Goal: Task Accomplishment & Management: Manage account settings

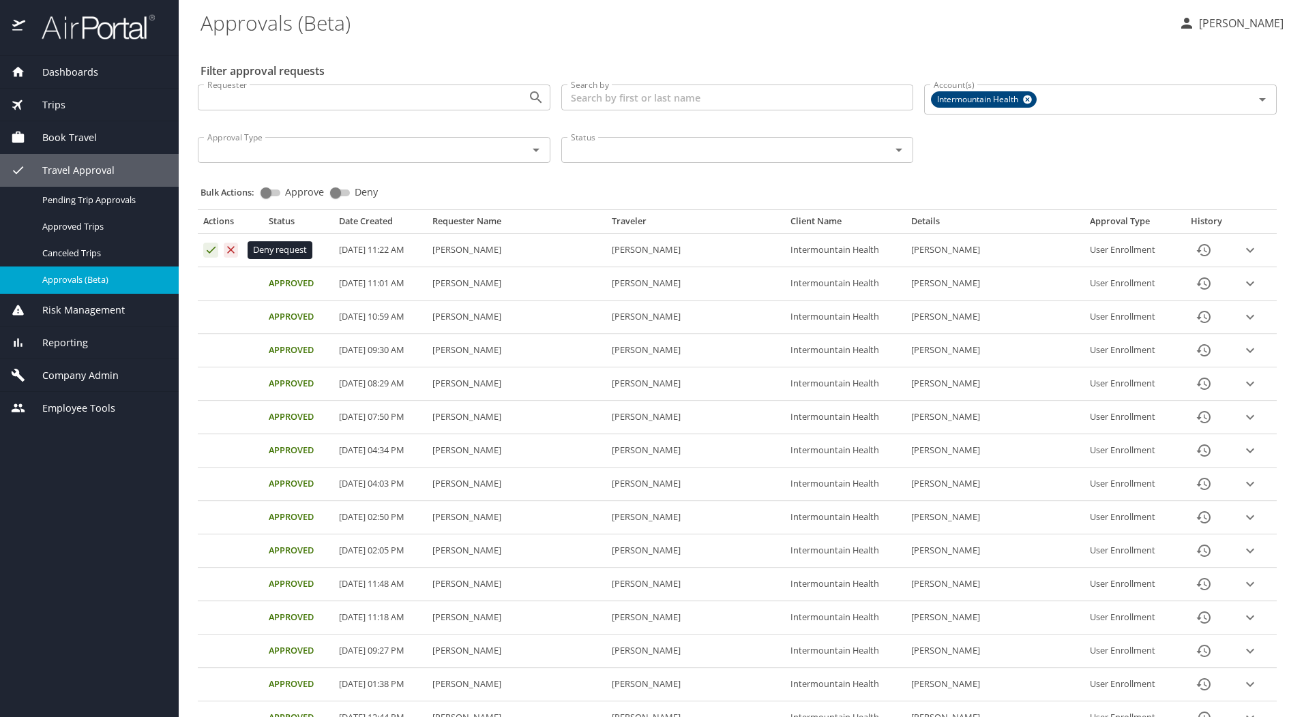
click at [234, 246] on icon "Approval table" at bounding box center [230, 249] width 13 height 13
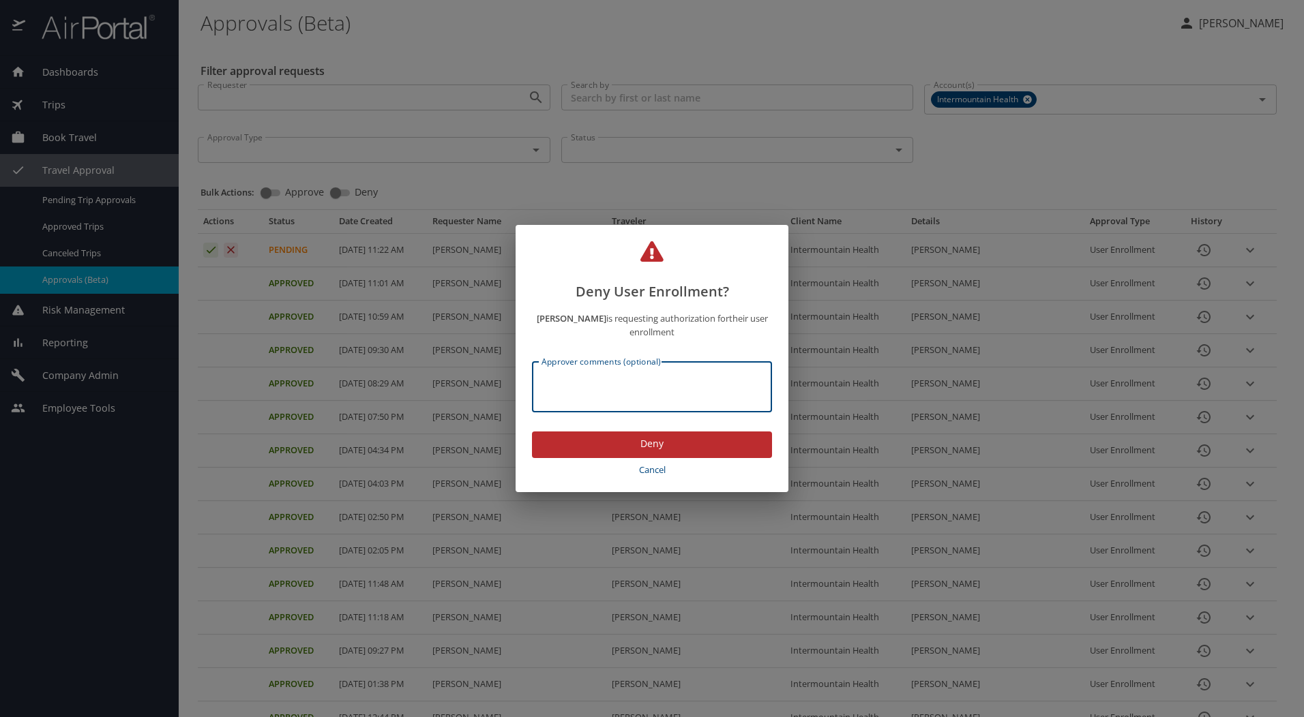
click at [626, 380] on textarea "Approver comments (optional)" at bounding box center [651, 387] width 221 height 26
type textarea "incorrect email"
click at [633, 447] on span "Deny" at bounding box center [652, 444] width 218 height 17
